Goal: Register for event/course

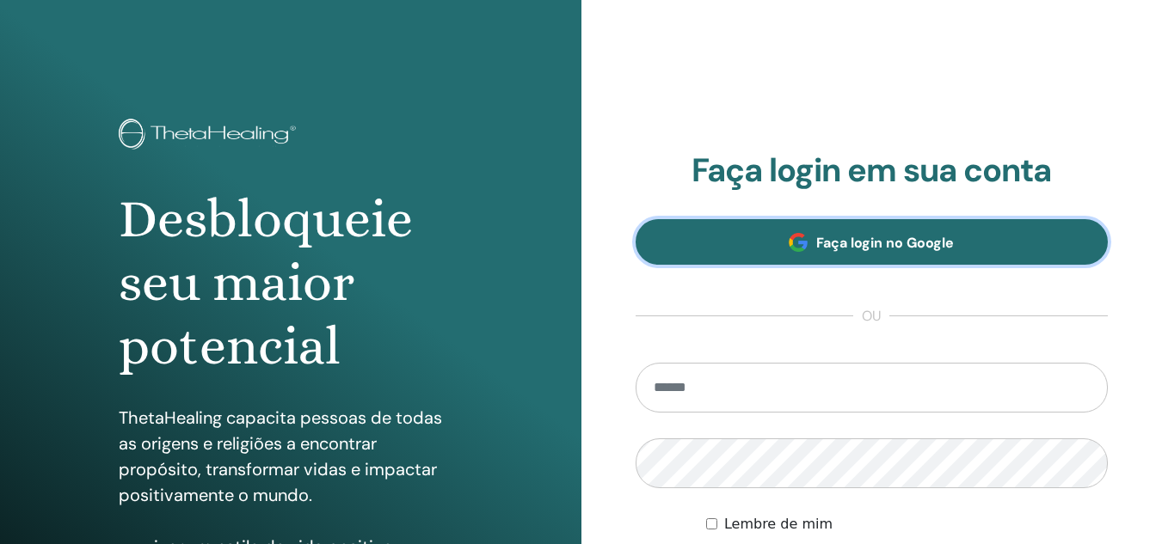
click at [875, 246] on font "Faça login no Google" at bounding box center [885, 243] width 138 height 18
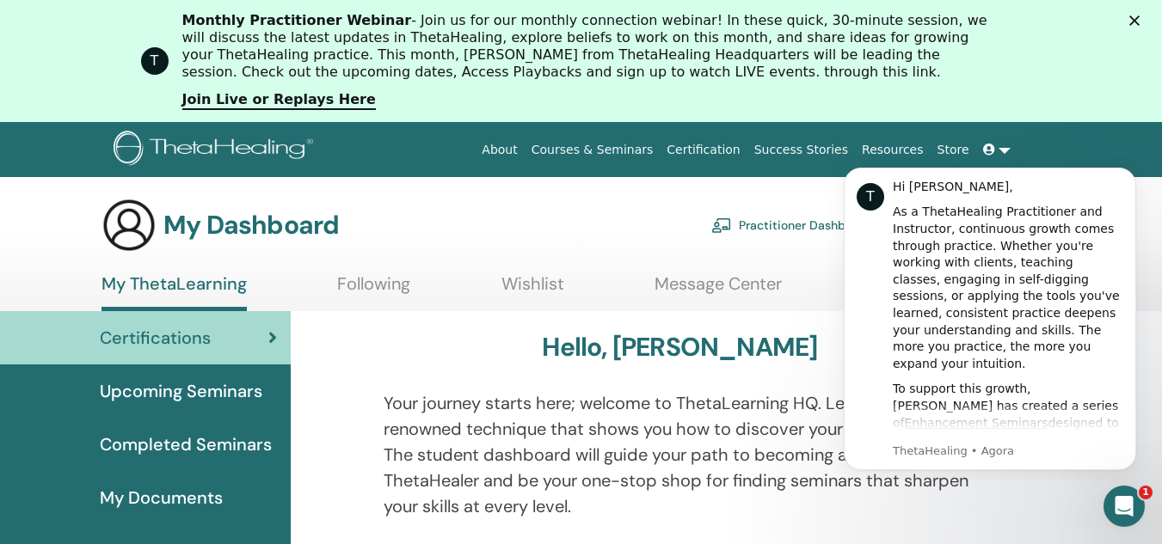
click at [1000, 148] on link at bounding box center [996, 150] width 41 height 32
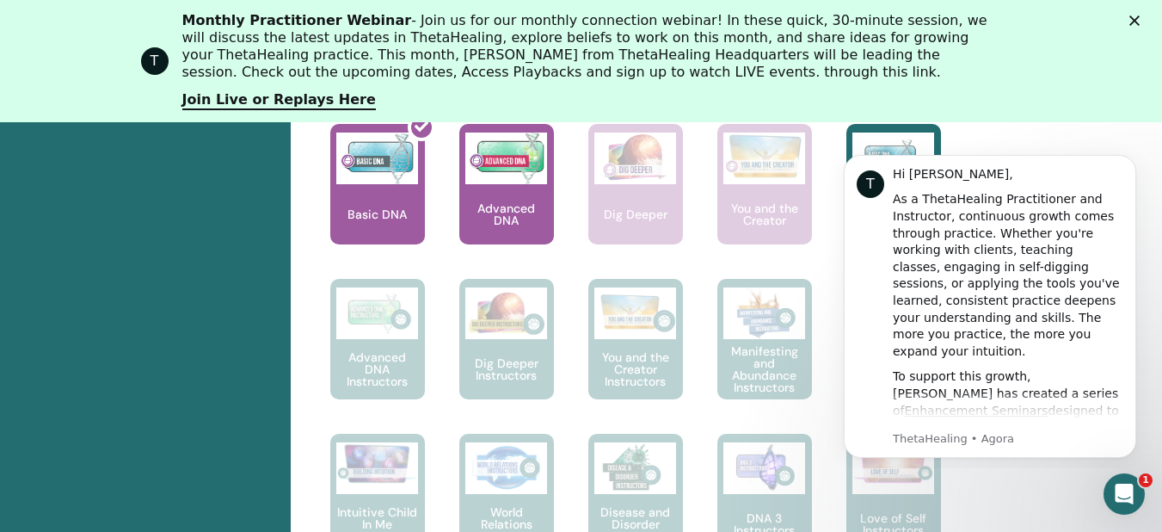
scroll to position [906, 0]
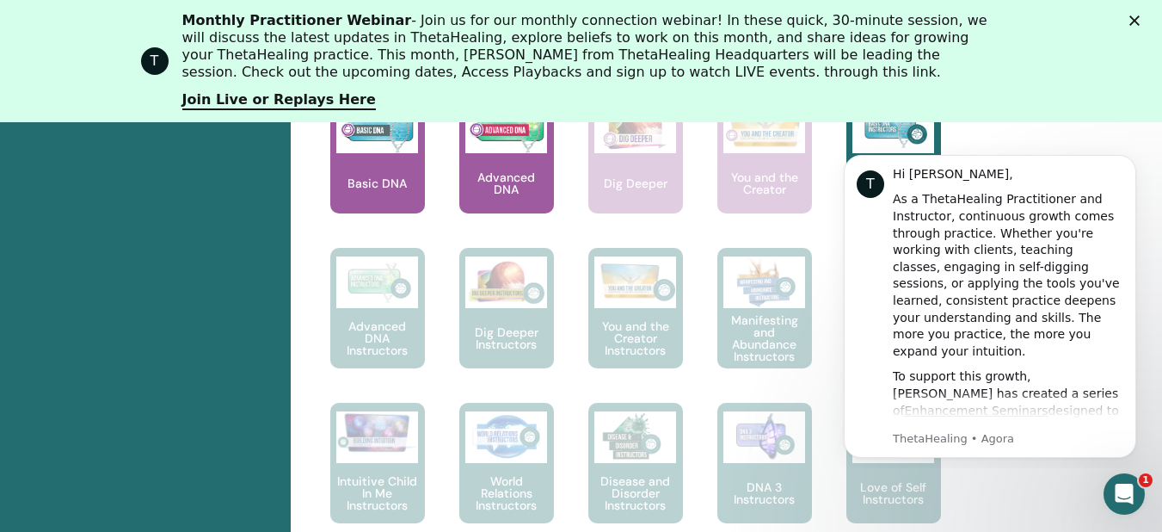
click at [385, 185] on div at bounding box center [388, 160] width 95 height 155
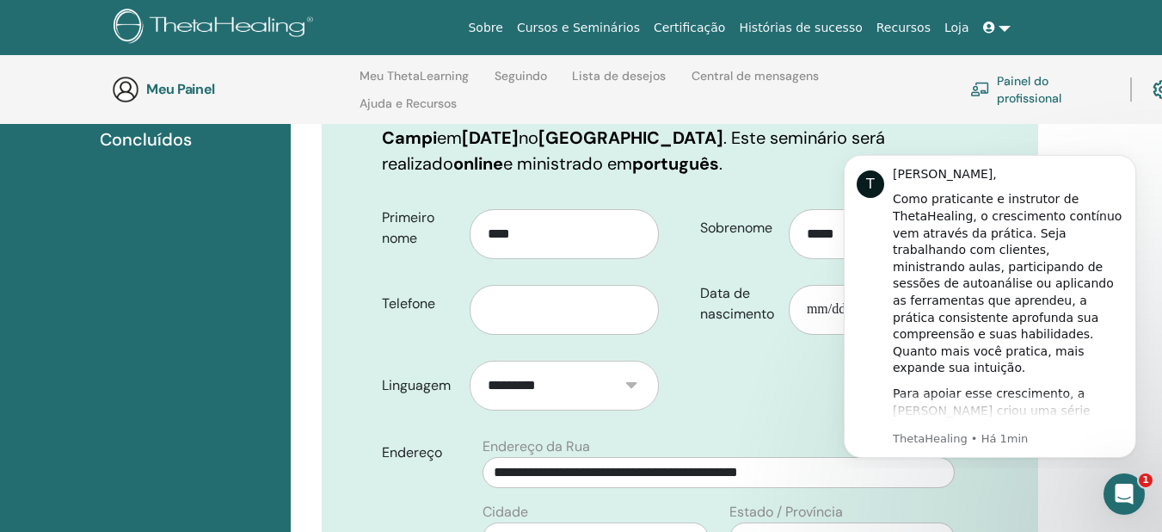
scroll to position [241, 0]
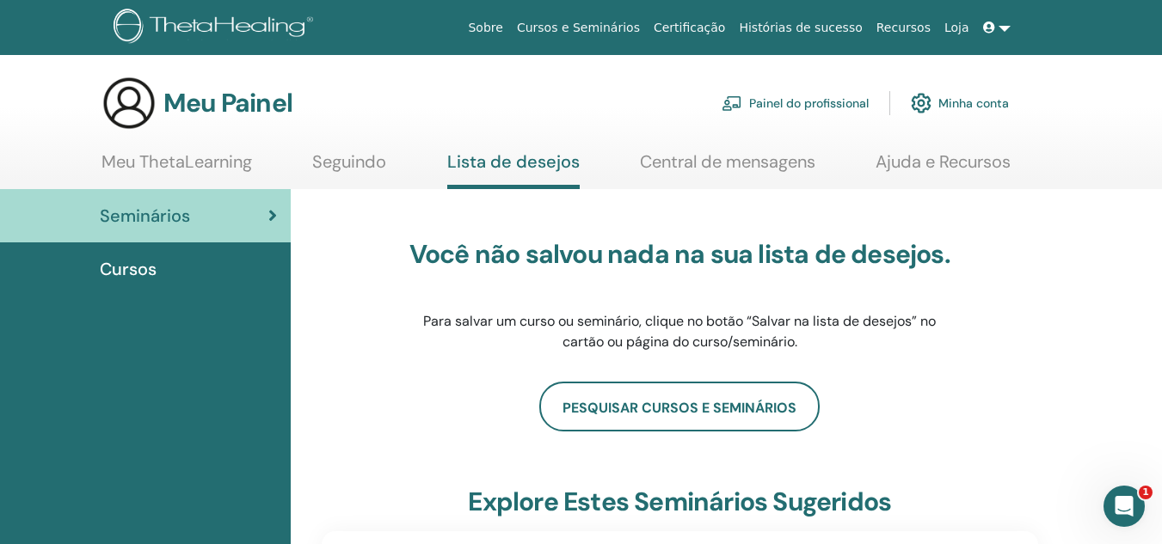
click at [148, 280] on span "Cursos" at bounding box center [128, 269] width 57 height 26
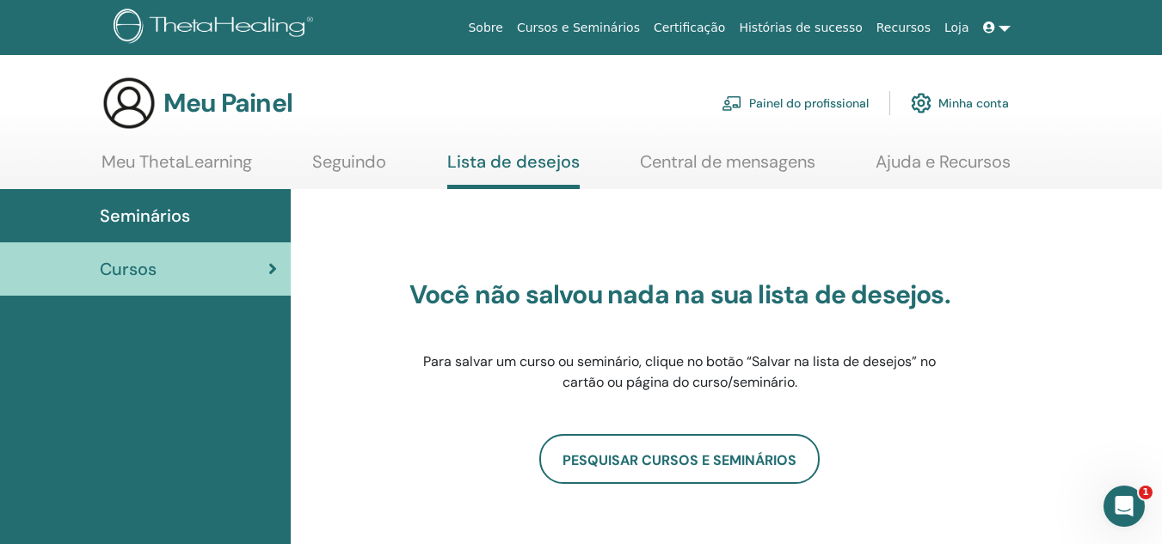
click at [172, 171] on font "Meu ThetaLearning" at bounding box center [177, 162] width 151 height 22
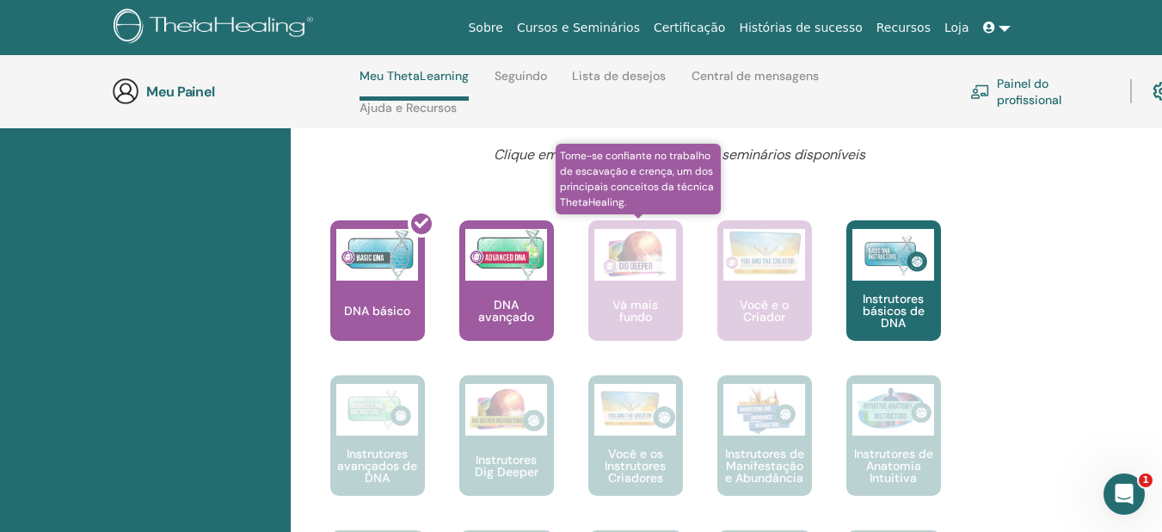
scroll to position [652, 0]
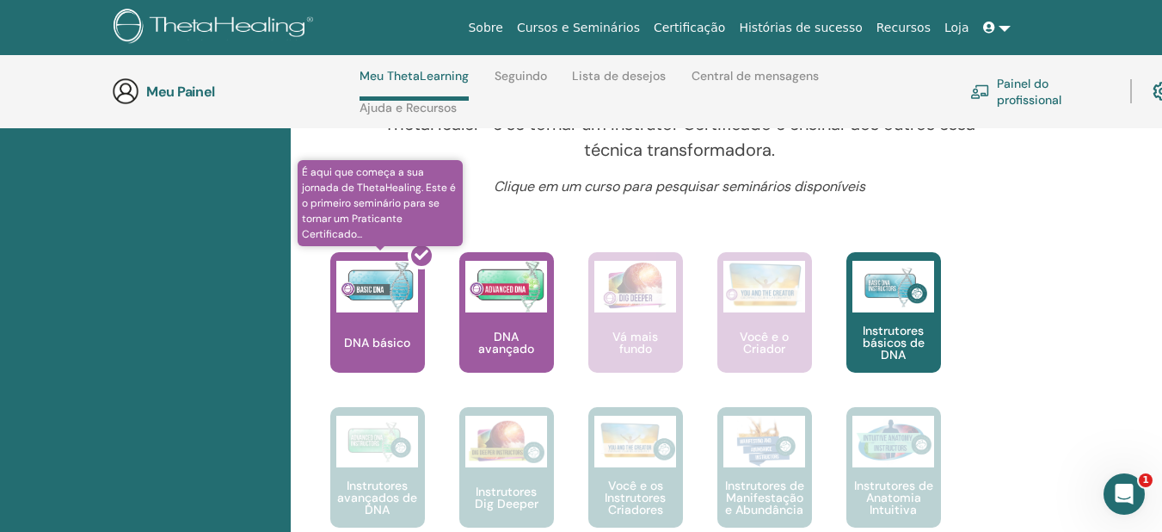
click at [384, 290] on div at bounding box center [388, 319] width 95 height 155
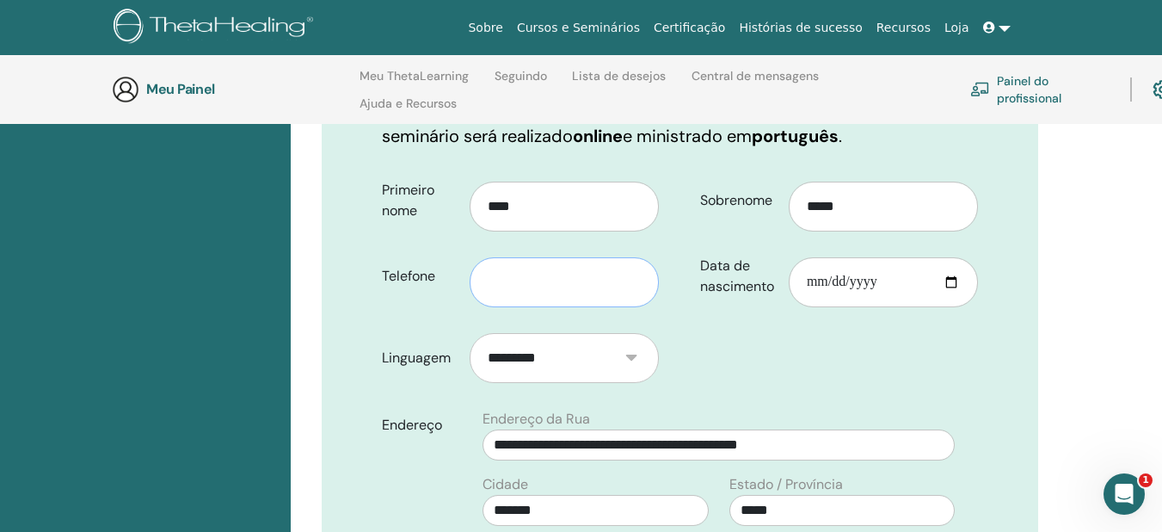
click at [541, 291] on input "text" at bounding box center [564, 282] width 189 height 50
type input "*"
type input "**********"
click at [805, 277] on input "Data de nascimento" at bounding box center [883, 282] width 189 height 50
type input "**********"
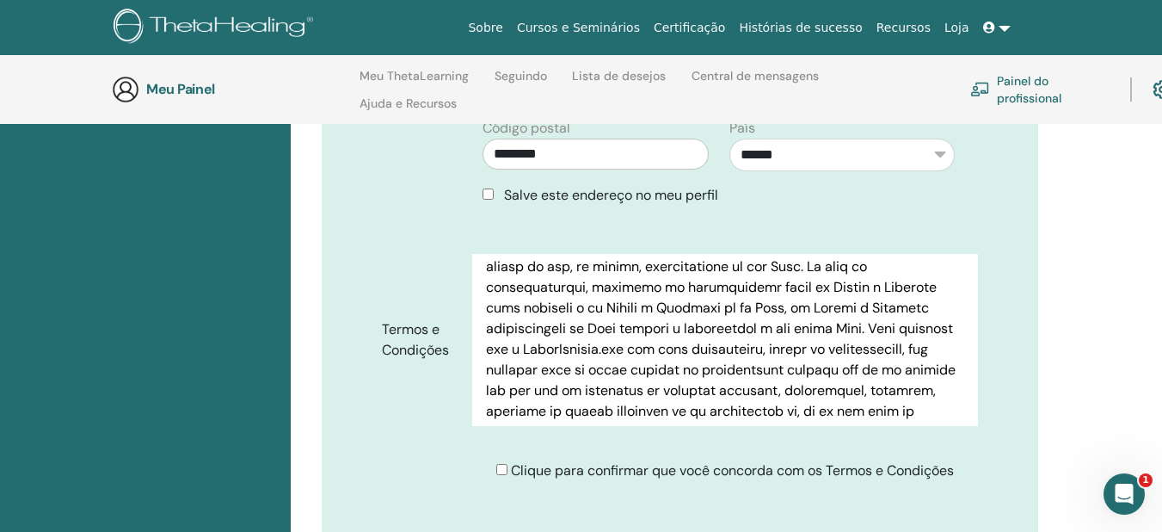
scroll to position [4146, 0]
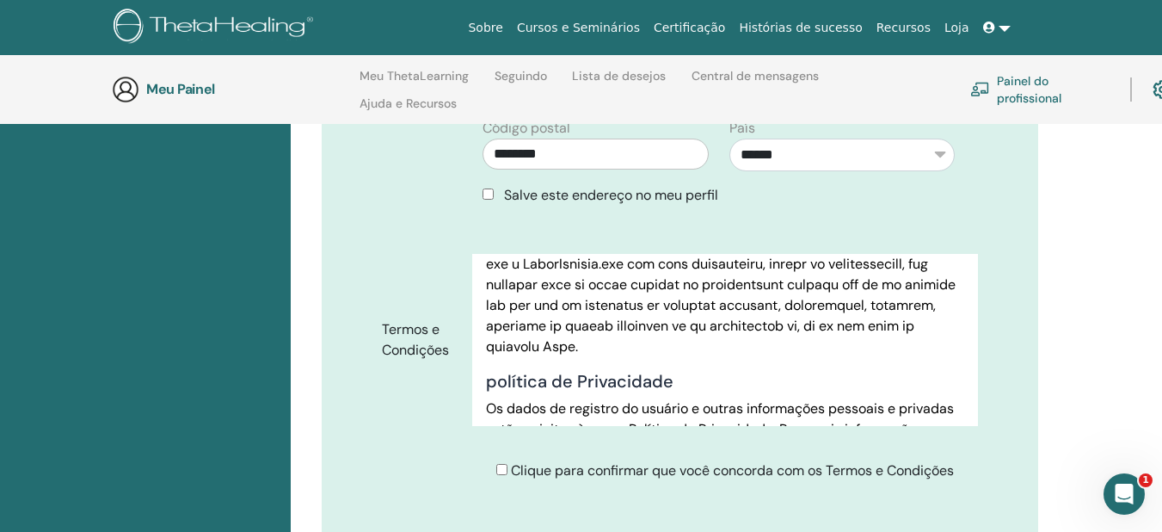
click at [502, 477] on div "Clique para confirmar que você concorda com os Termos e Condições" at bounding box center [725, 470] width 458 height 21
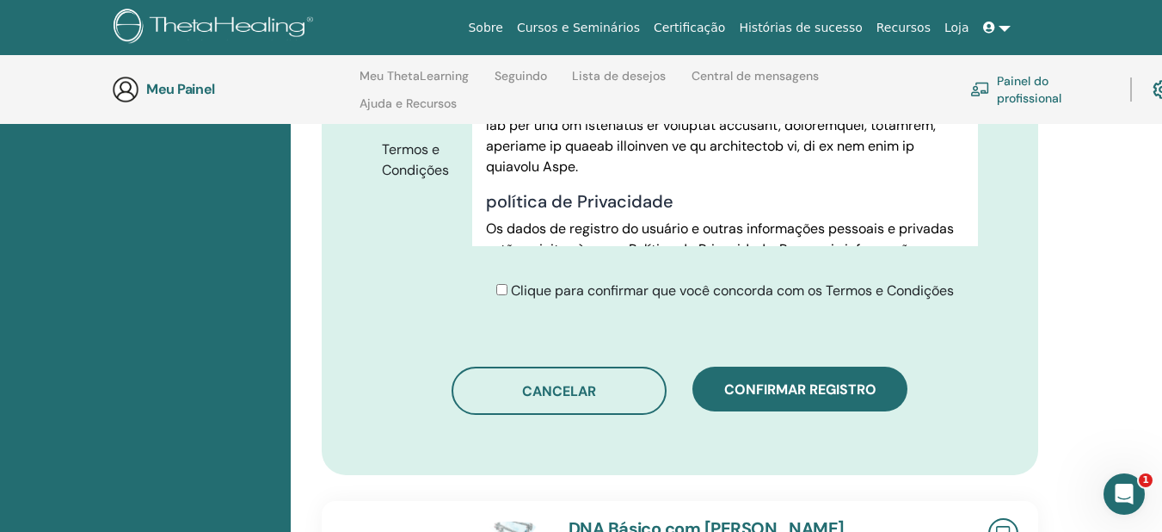
scroll to position [1085, 0]
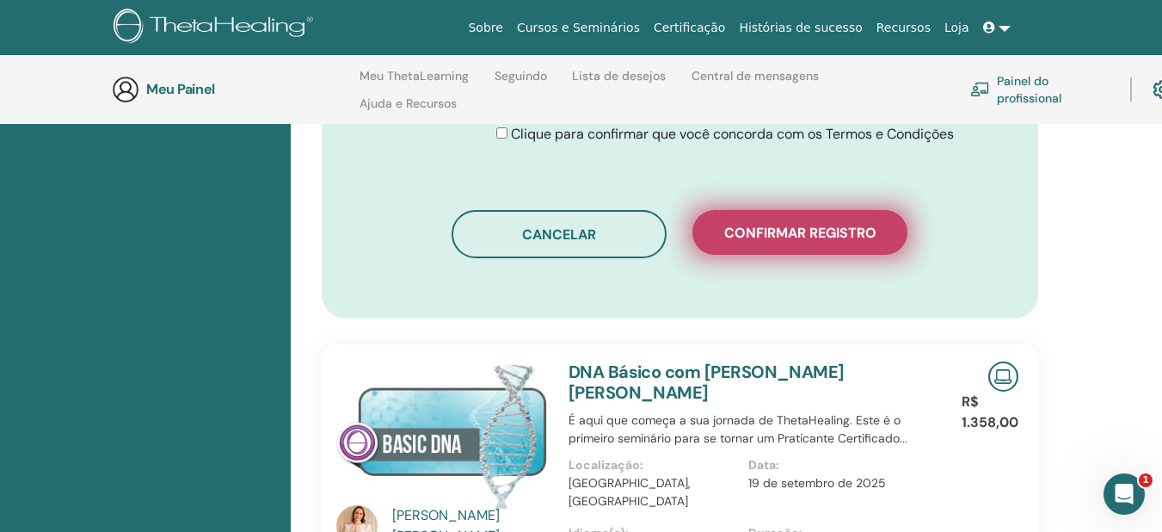
click at [844, 232] on font "Confirmar registro" at bounding box center [800, 233] width 152 height 18
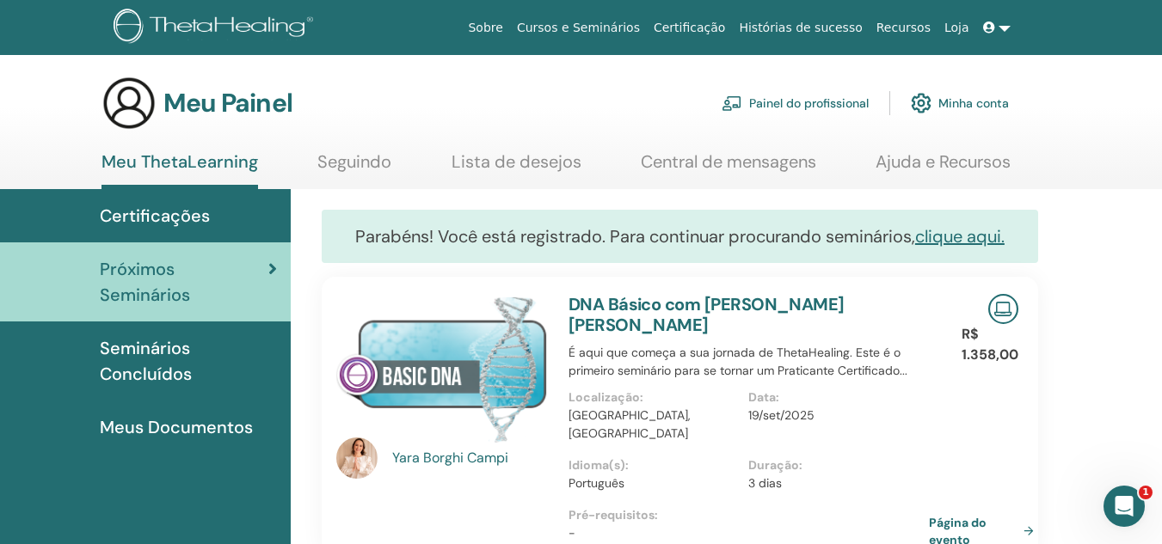
click at [967, 110] on font "Minha conta" at bounding box center [973, 103] width 71 height 15
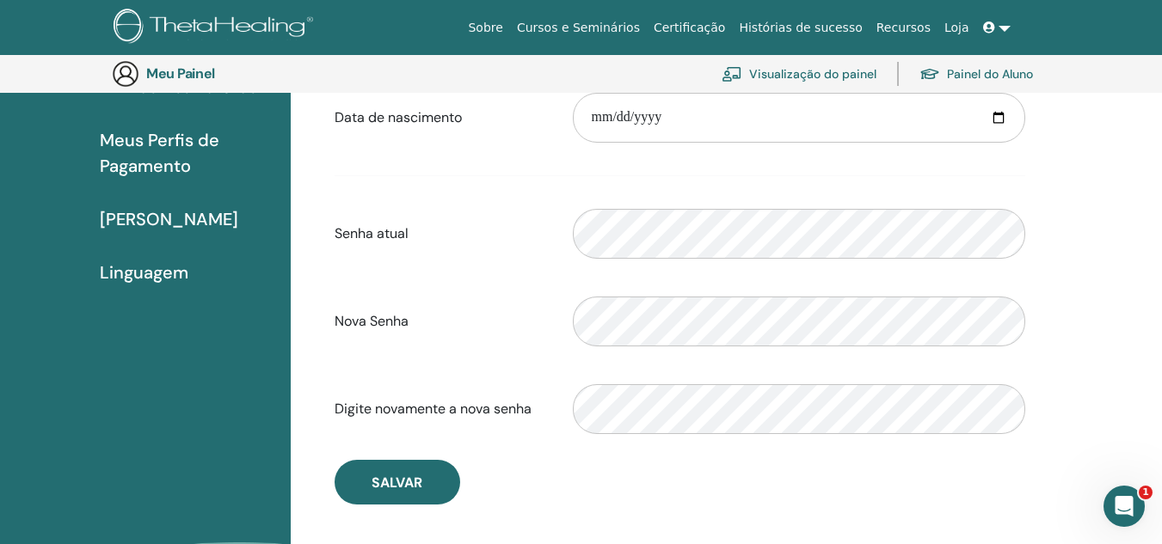
scroll to position [296, 0]
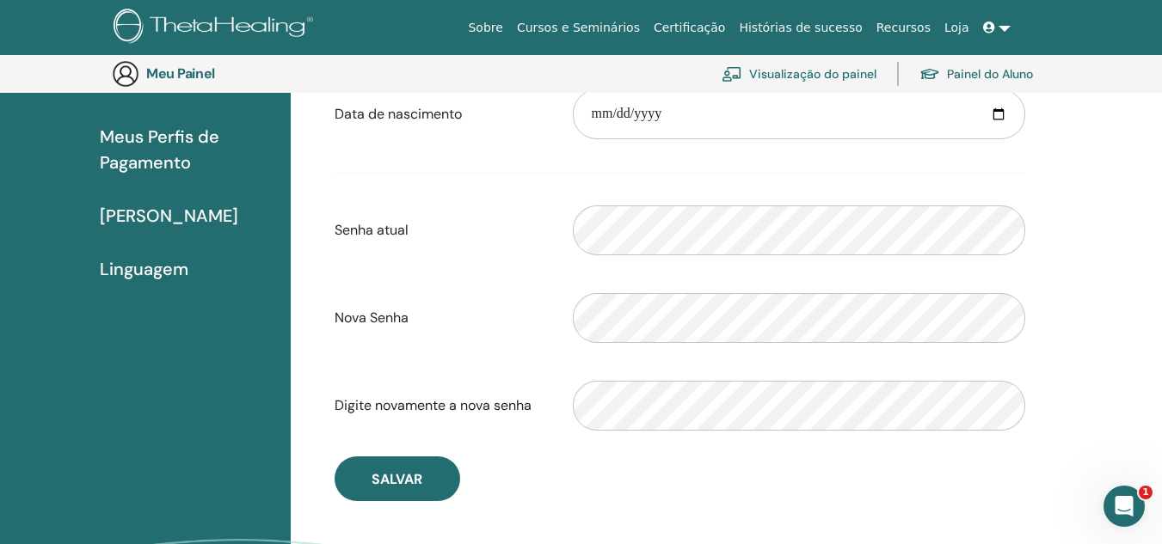
click at [175, 206] on font "[PERSON_NAME]" at bounding box center [169, 216] width 138 height 22
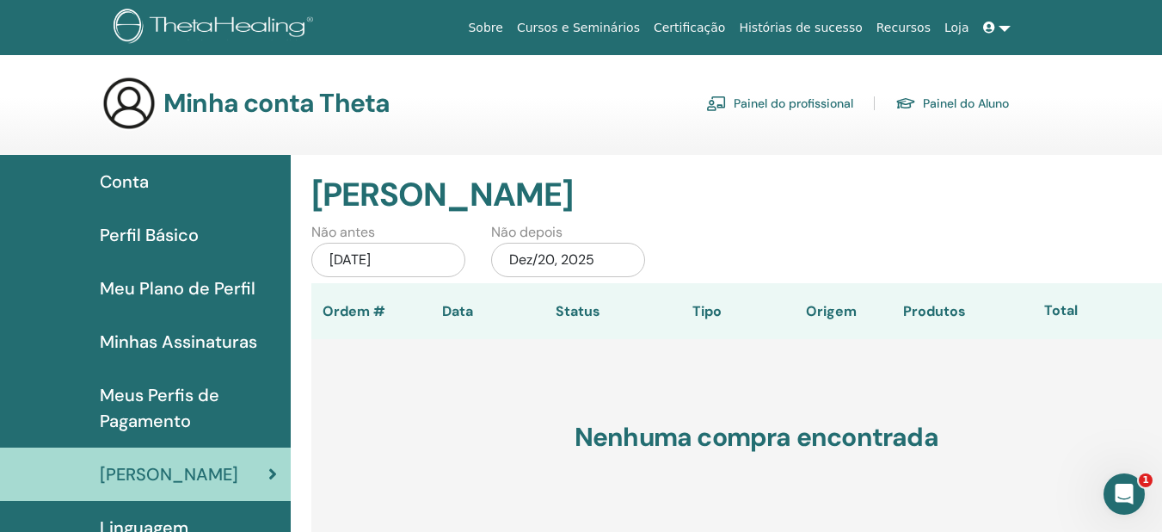
click at [140, 187] on font "Conta" at bounding box center [124, 181] width 49 height 22
